Goal: Task Accomplishment & Management: Manage account settings

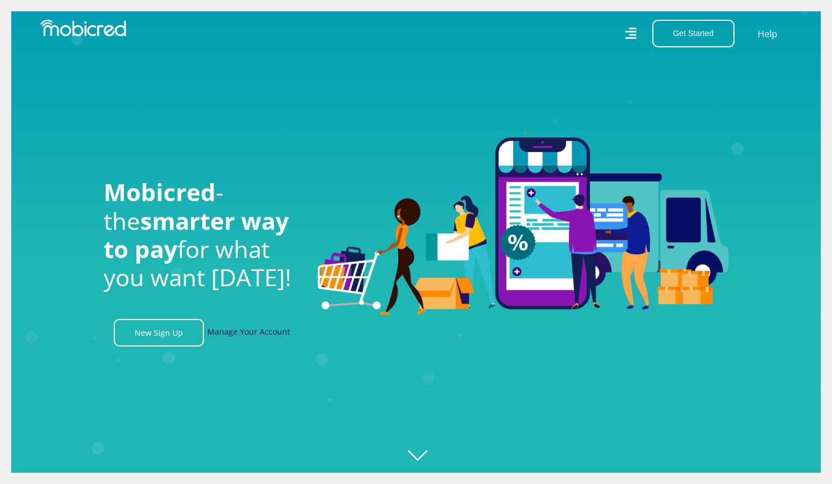
scroll to position [0, 1445]
click at [234, 329] on link "Manage Your Account" at bounding box center [248, 333] width 83 height 28
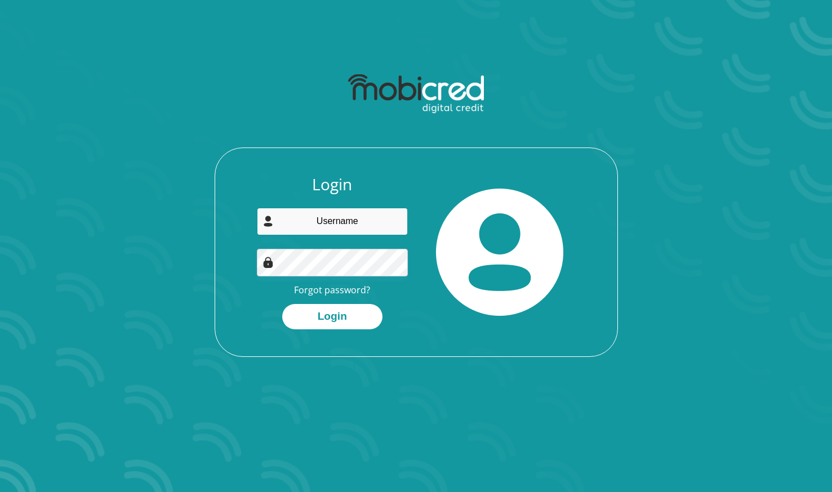
type input "kobus.olivier74@gmail.com"
